Goal: Information Seeking & Learning: Learn about a topic

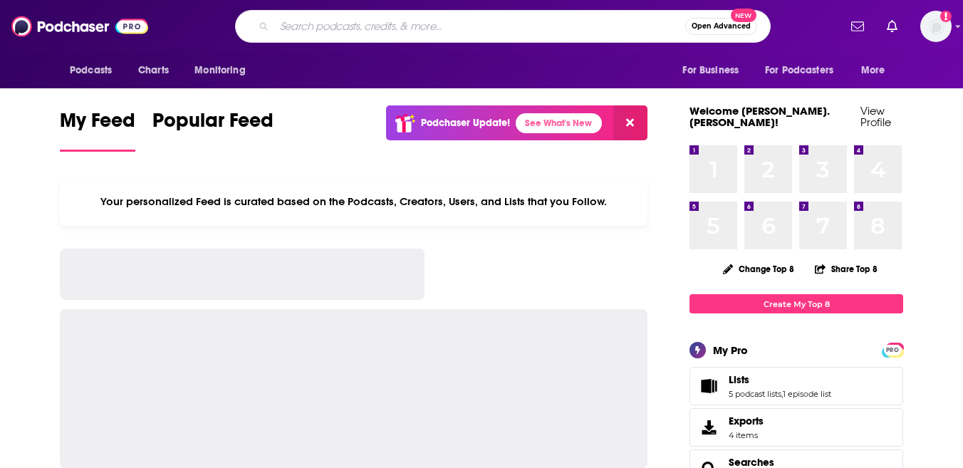
click at [417, 29] on input "Search podcasts, credits, & more..." at bounding box center [479, 26] width 411 height 23
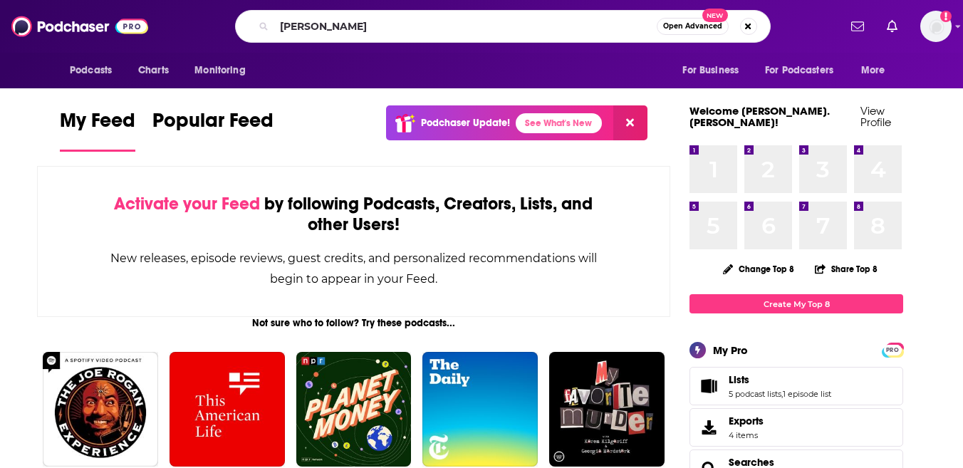
type input "[PERSON_NAME]"
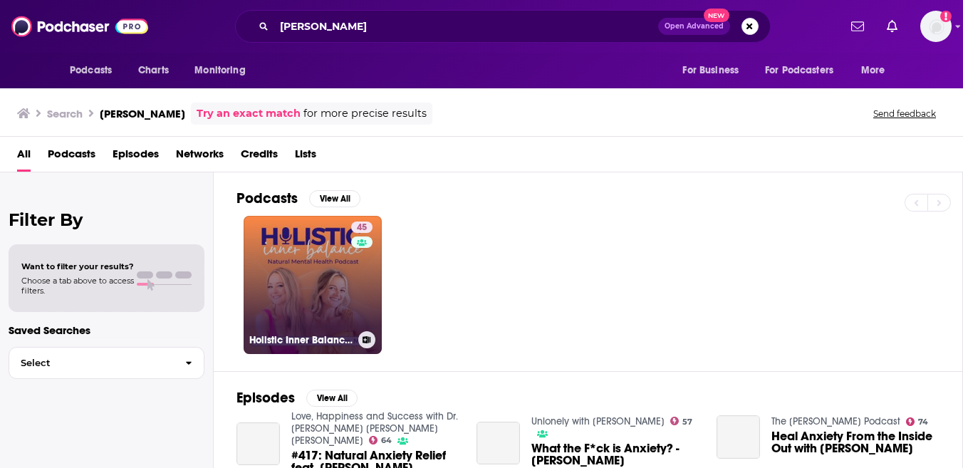
click at [283, 308] on link "45 Holistic Inner Balance: Natural Mental Health Podcast" at bounding box center [313, 285] width 138 height 138
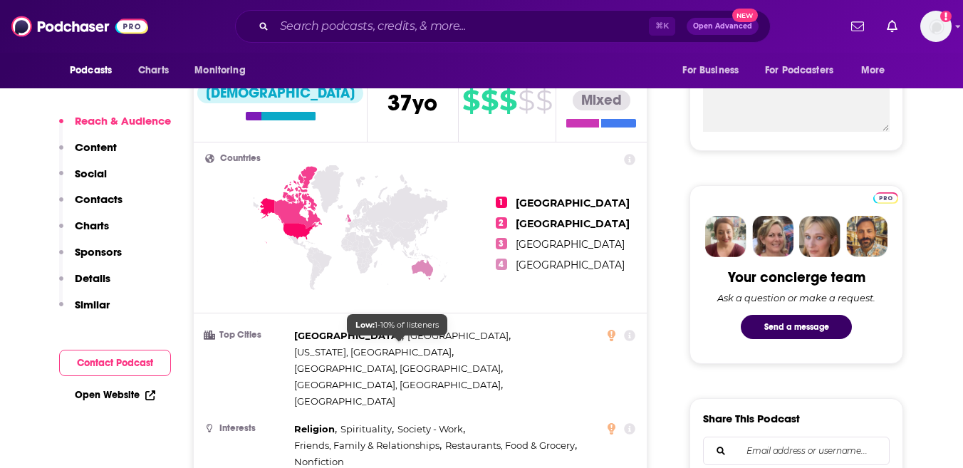
scroll to position [558, 0]
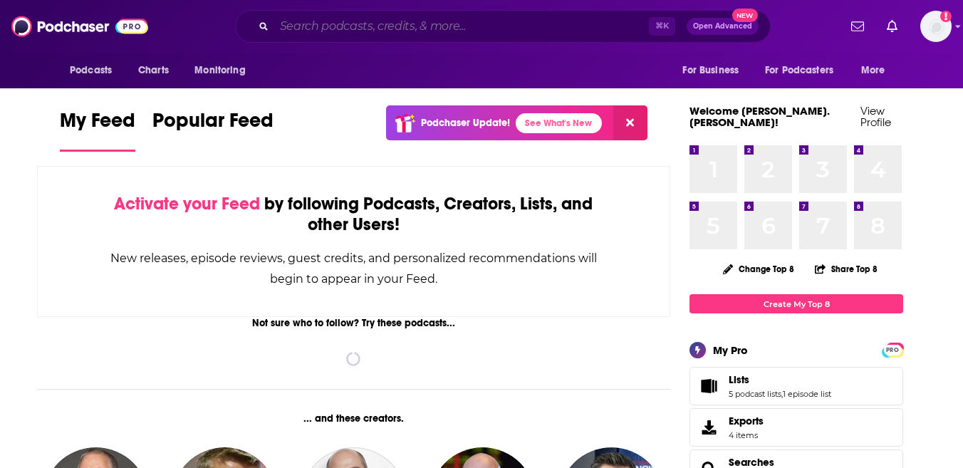
click at [443, 26] on input "Search podcasts, credits, & more..." at bounding box center [461, 26] width 375 height 23
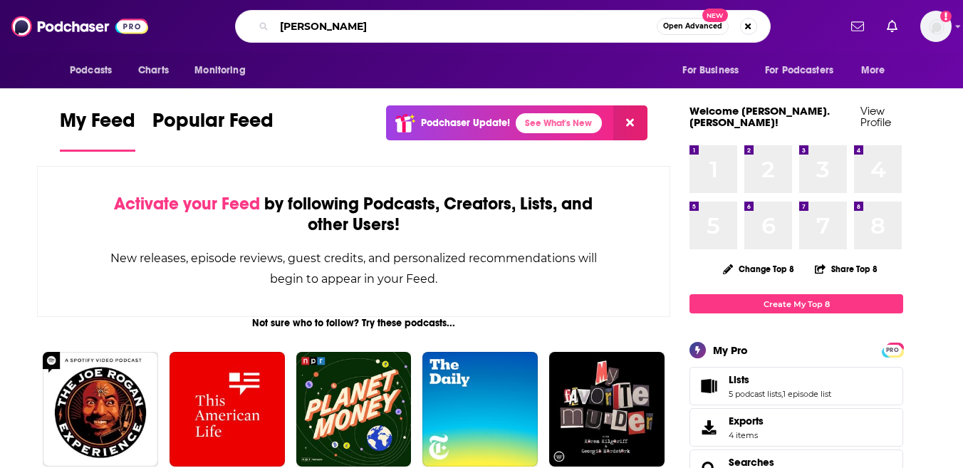
type input "[PERSON_NAME]"
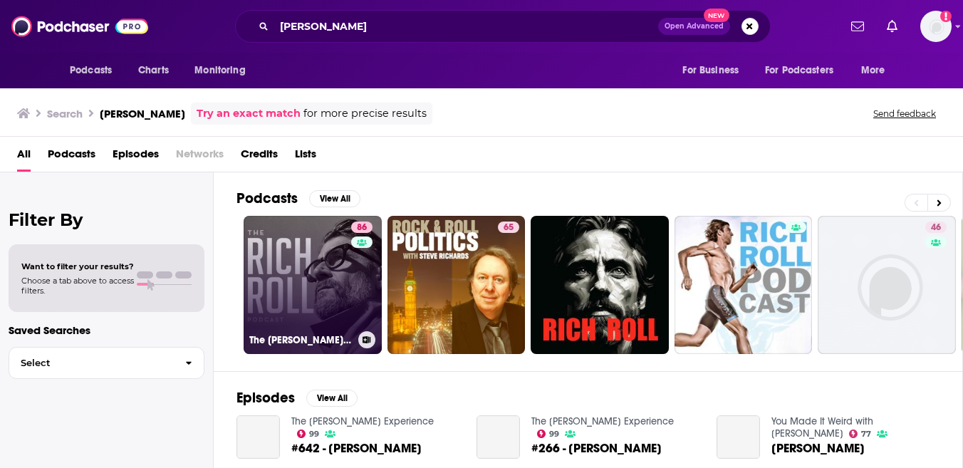
click at [299, 284] on link "86 The [PERSON_NAME] Podcast" at bounding box center [313, 285] width 138 height 138
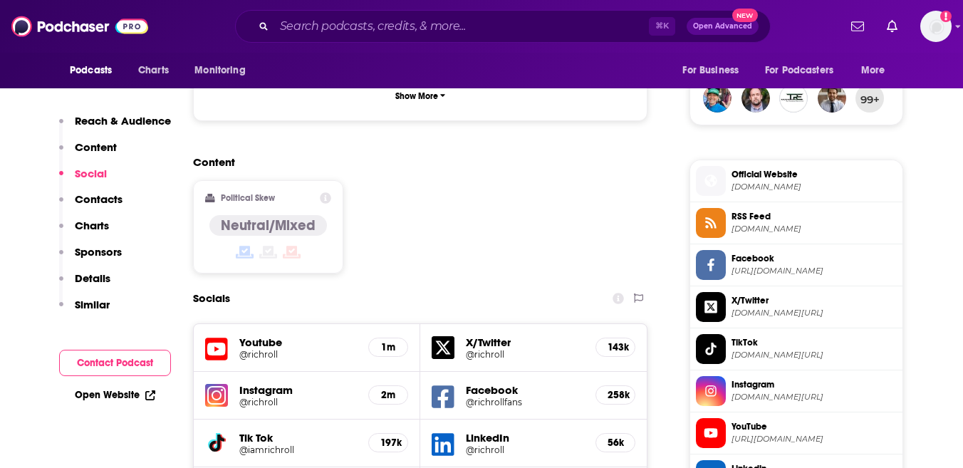
scroll to position [1051, 0]
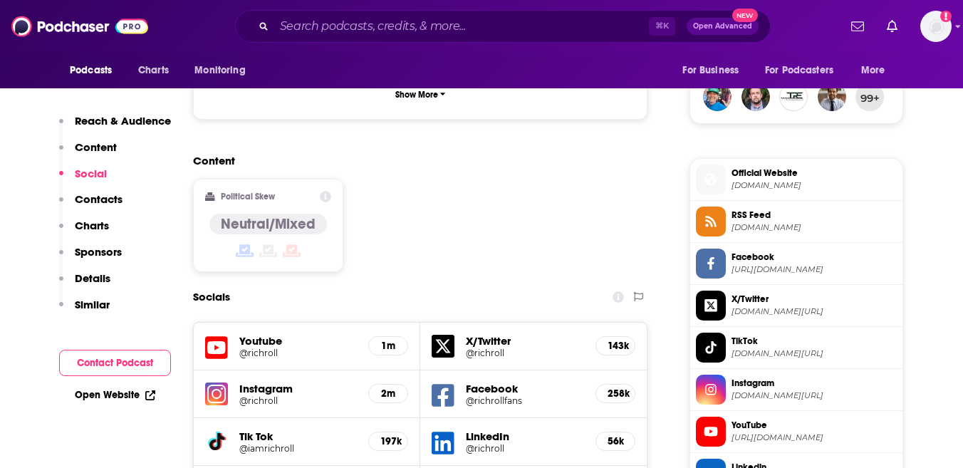
click at [393, 388] on h5 "2m" at bounding box center [388, 394] width 16 height 12
click at [269, 395] on h5 "@richroll" at bounding box center [298, 400] width 118 height 11
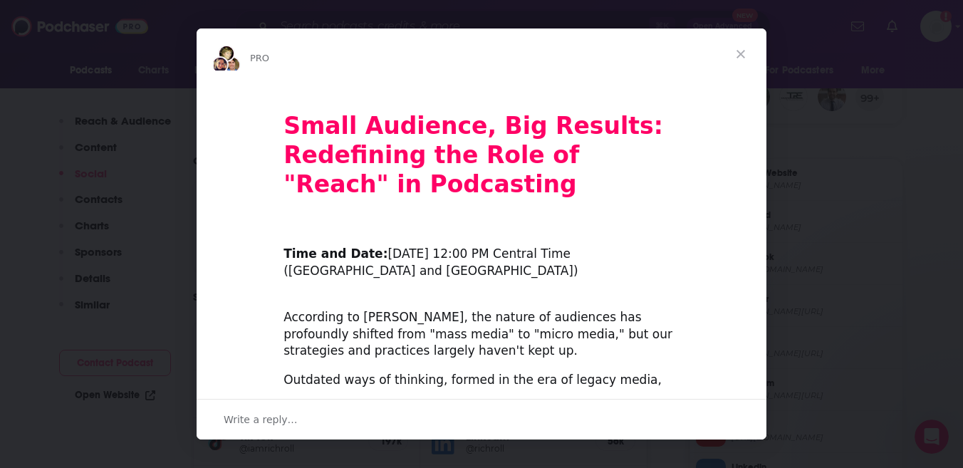
scroll to position [0, 0]
click at [746, 52] on span "Close" at bounding box center [740, 53] width 51 height 51
